Goal: Information Seeking & Learning: Learn about a topic

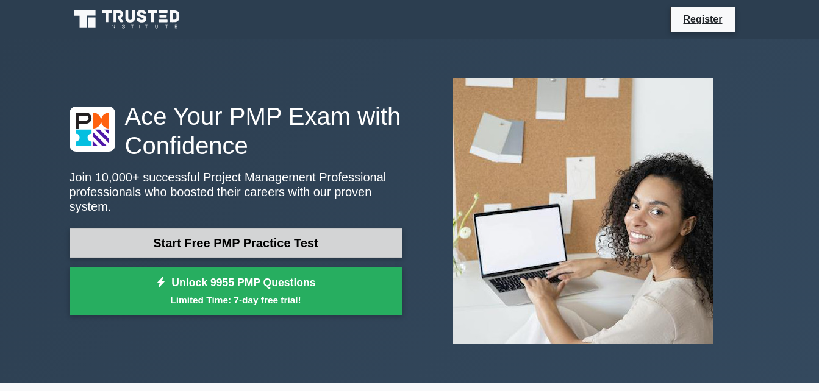
click at [293, 229] on link "Start Free PMP Practice Test" at bounding box center [236, 243] width 333 height 29
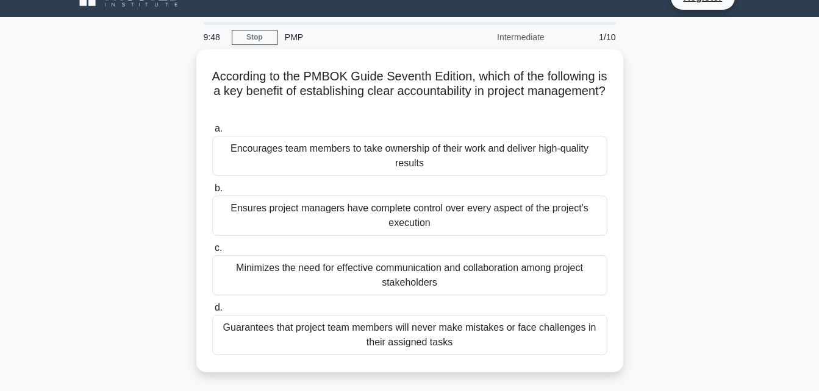
scroll to position [15, 0]
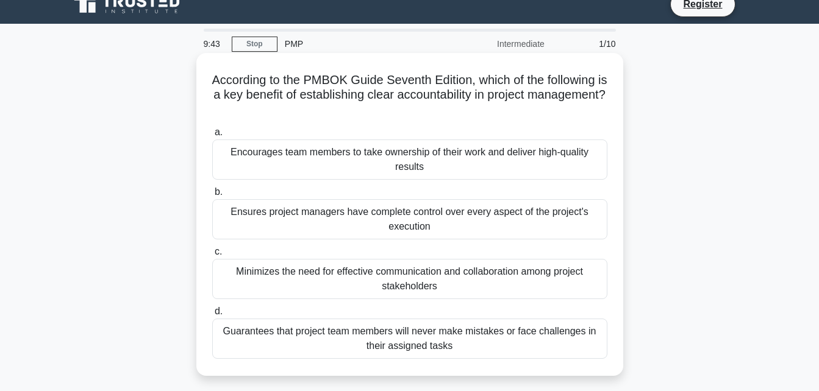
click at [575, 166] on div "Encourages team members to take ownership of their work and deliver high-qualit…" at bounding box center [409, 160] width 395 height 40
click at [212, 137] on input "a. Encourages team members to take ownership of their work and deliver high-qua…" at bounding box center [212, 133] width 0 height 8
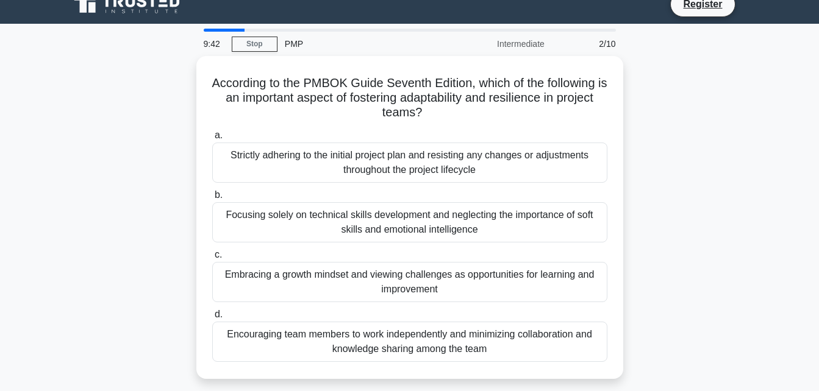
scroll to position [0, 0]
